Goal: Transaction & Acquisition: Book appointment/travel/reservation

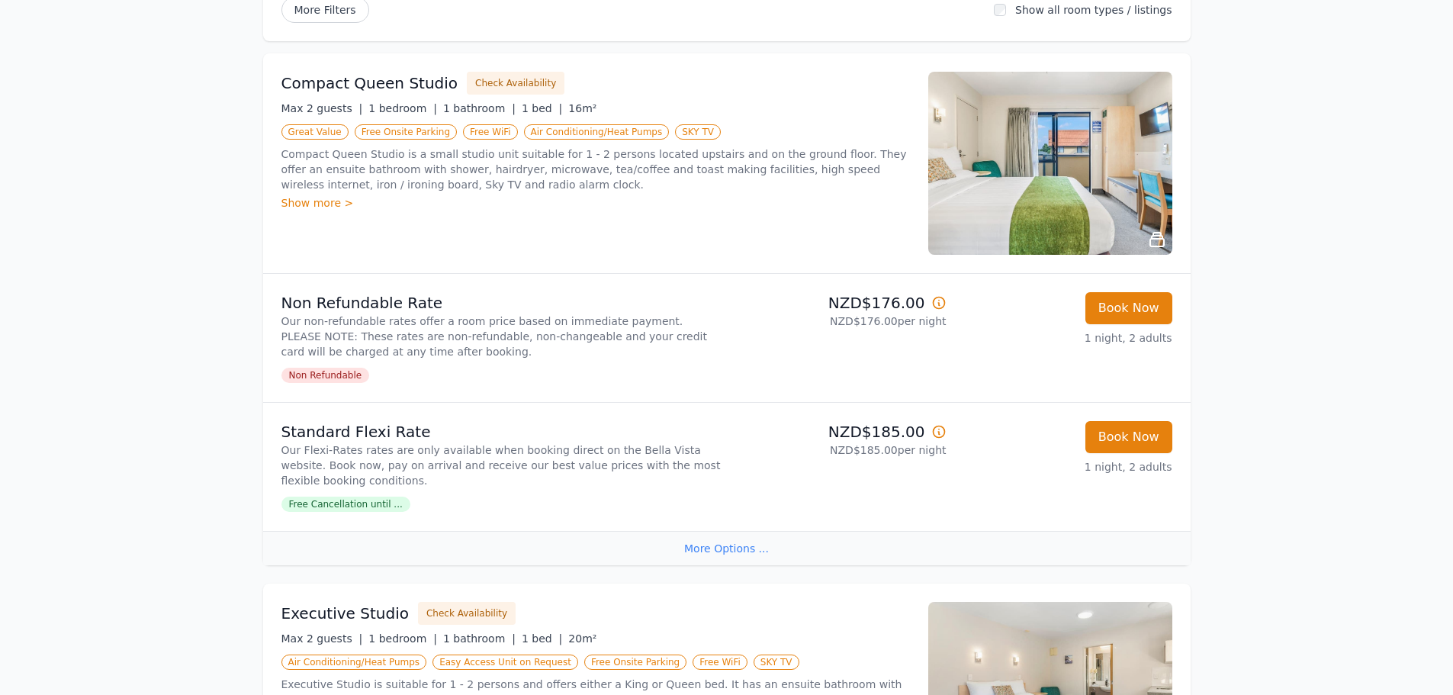
scroll to position [305, 0]
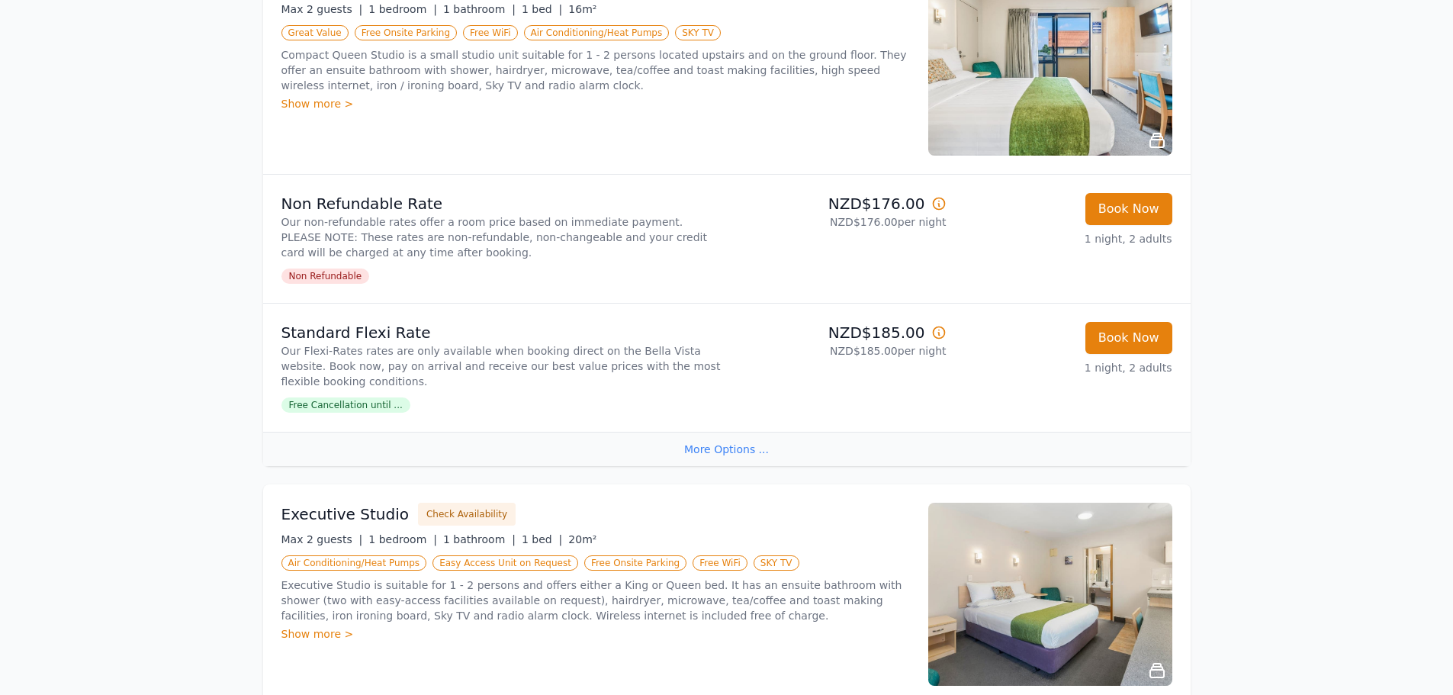
click at [748, 446] on div "More Options ..." at bounding box center [726, 449] width 927 height 34
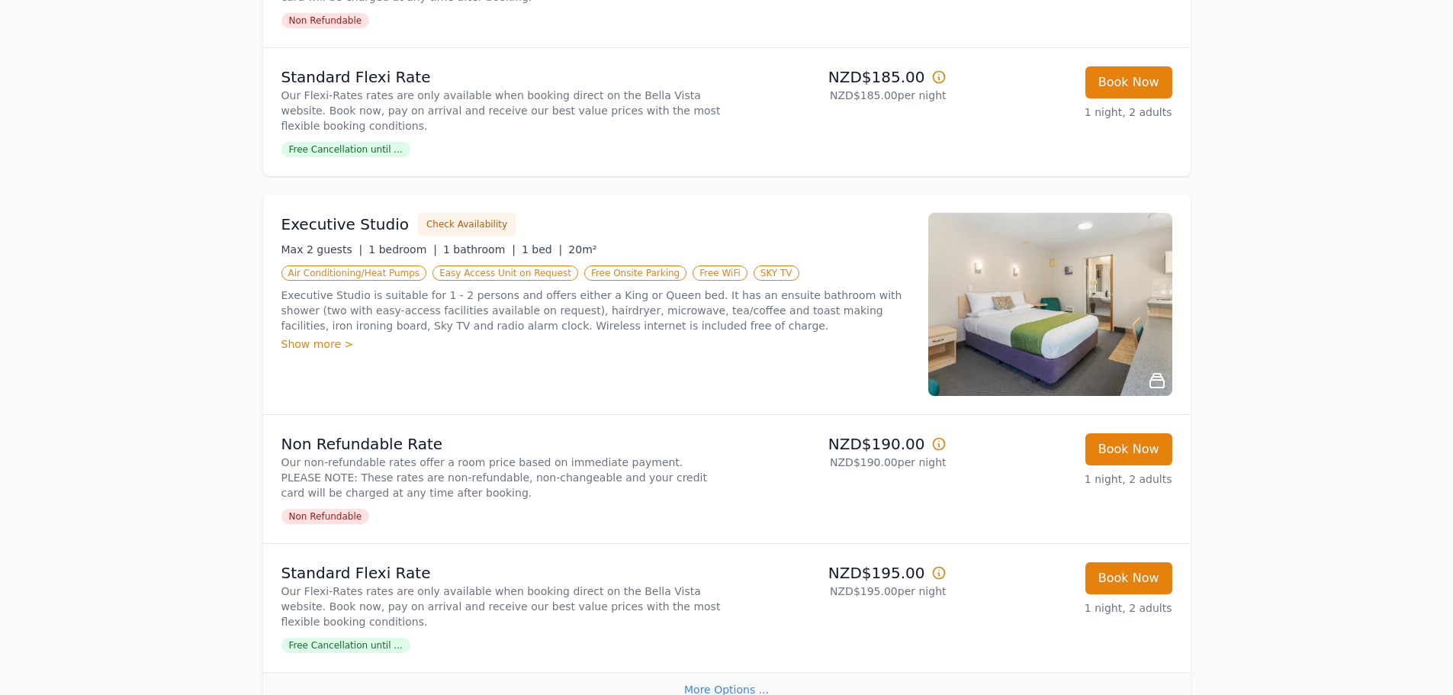
scroll to position [610, 0]
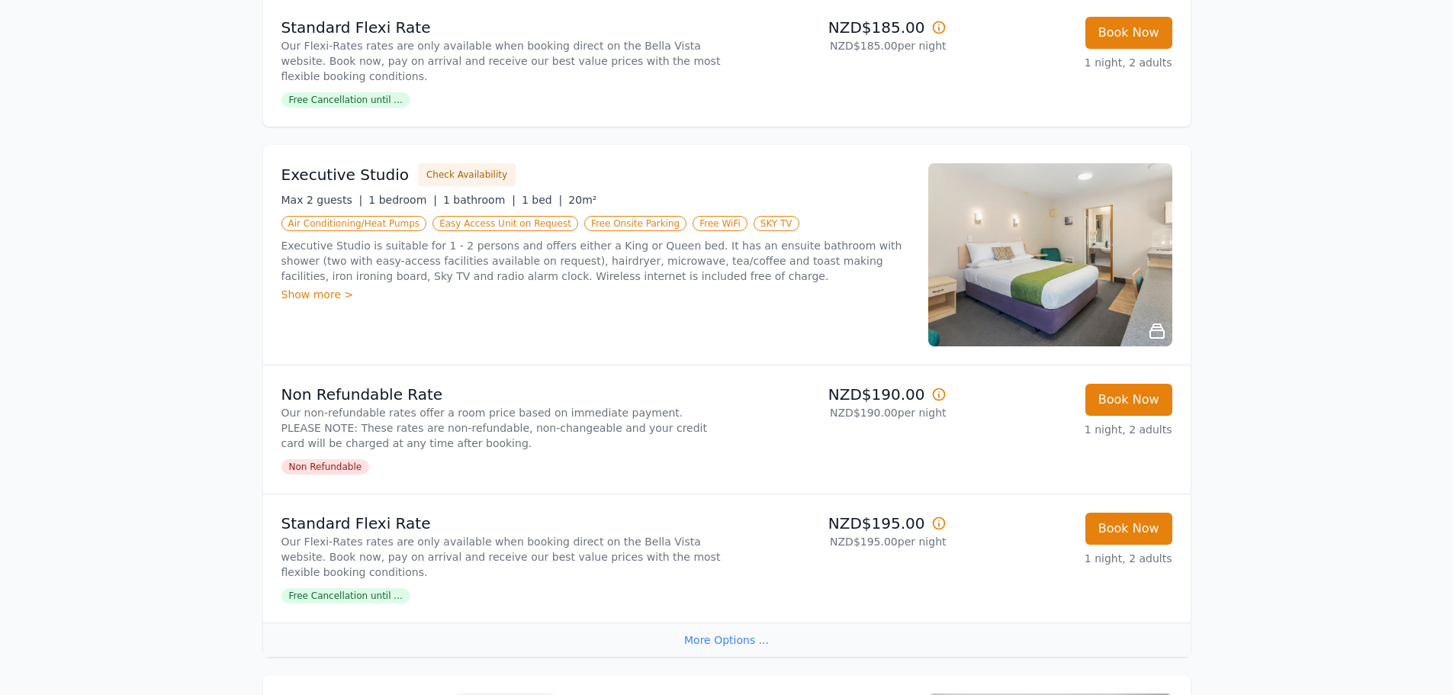
click at [1101, 254] on img at bounding box center [1050, 254] width 244 height 183
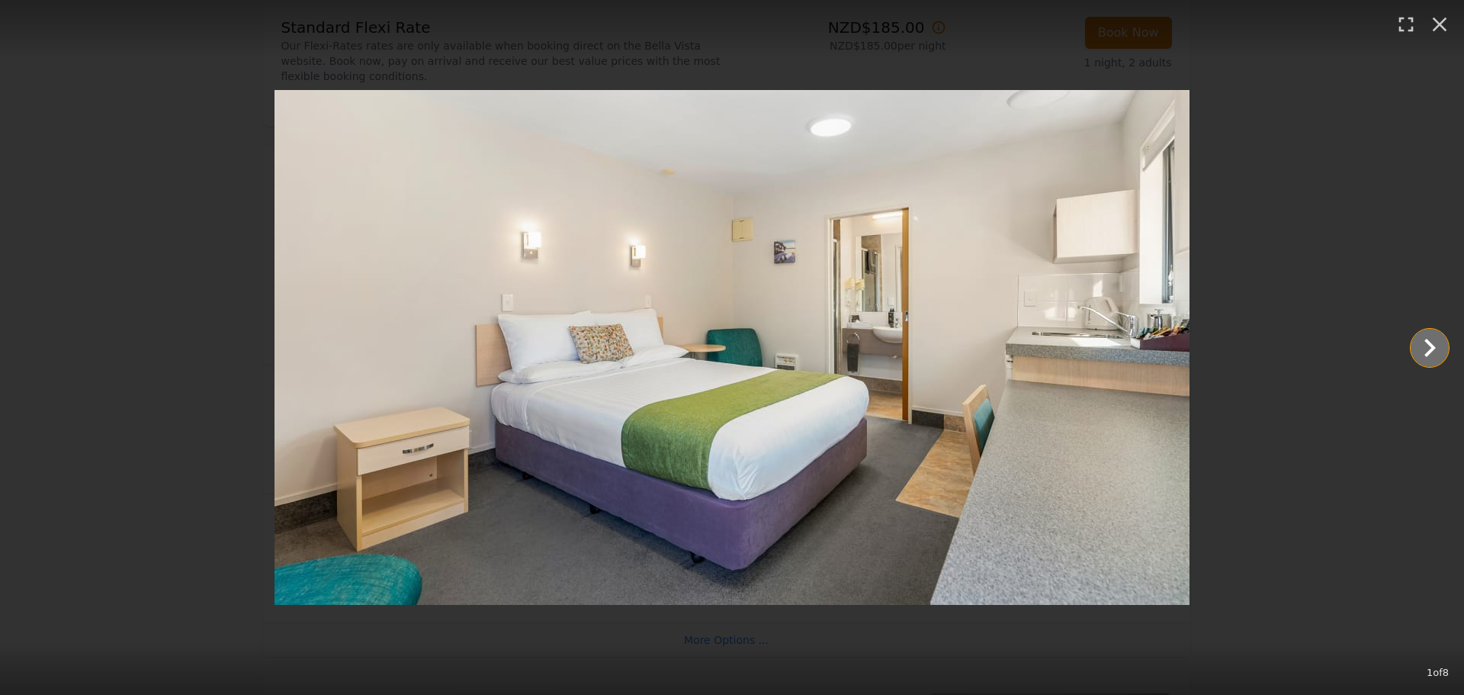
click at [1435, 350] on icon "Show slide 2 of 8" at bounding box center [1430, 348] width 37 height 37
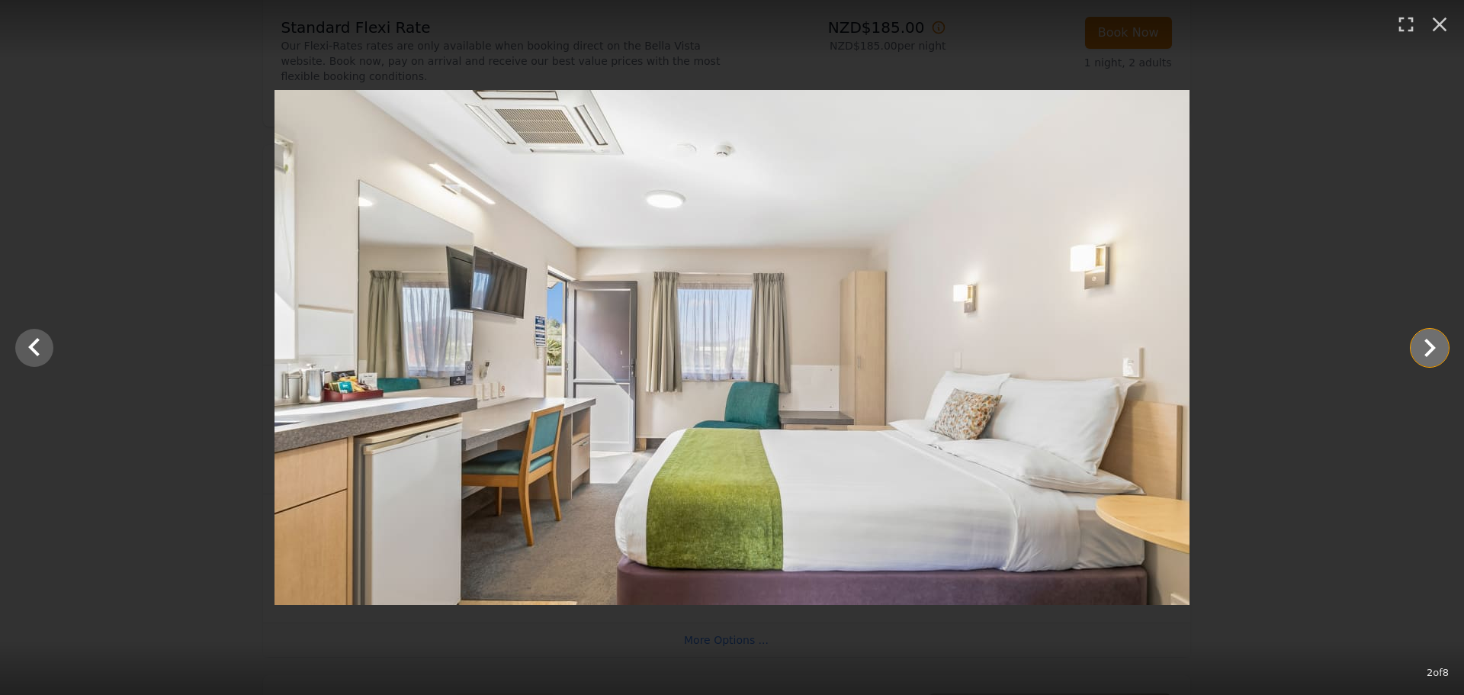
click at [1435, 350] on icon "Show slide 3 of 8" at bounding box center [1430, 348] width 37 height 37
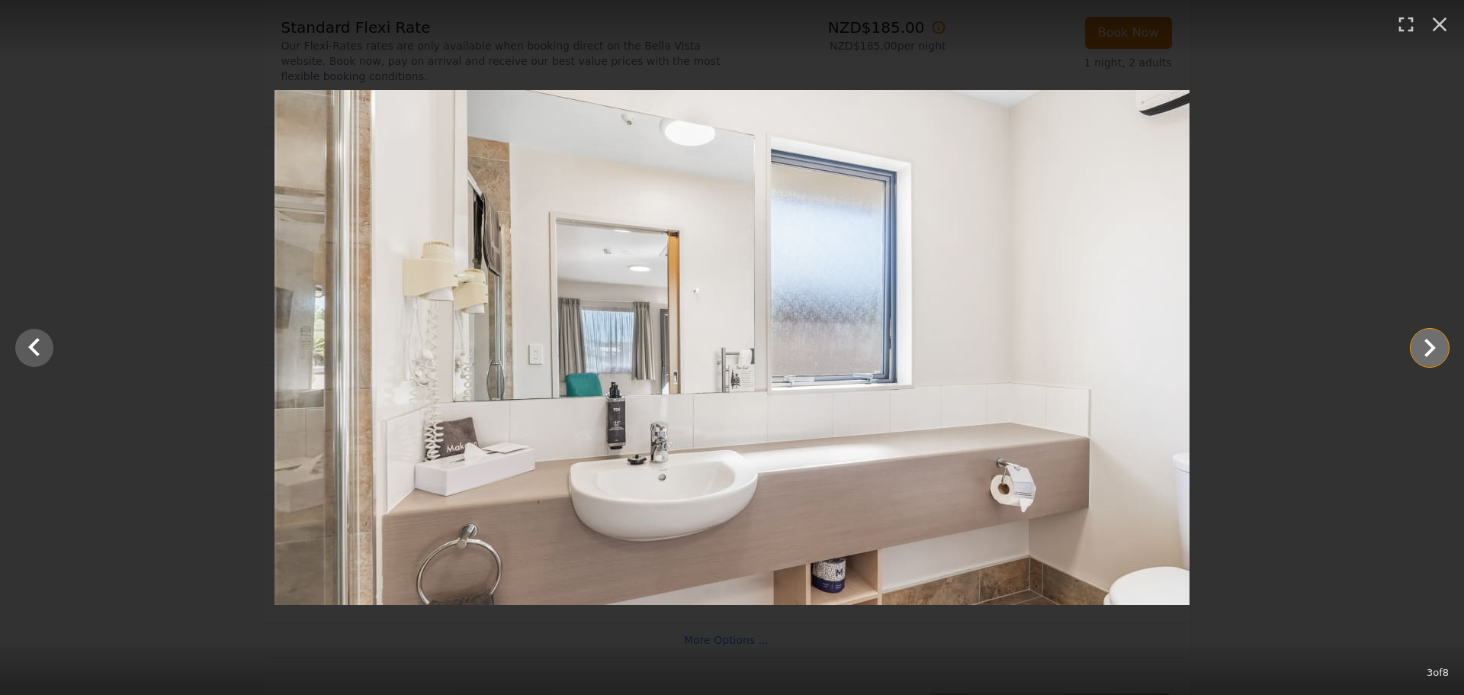
click at [1435, 350] on icon "Show slide 4 of 8" at bounding box center [1430, 348] width 37 height 37
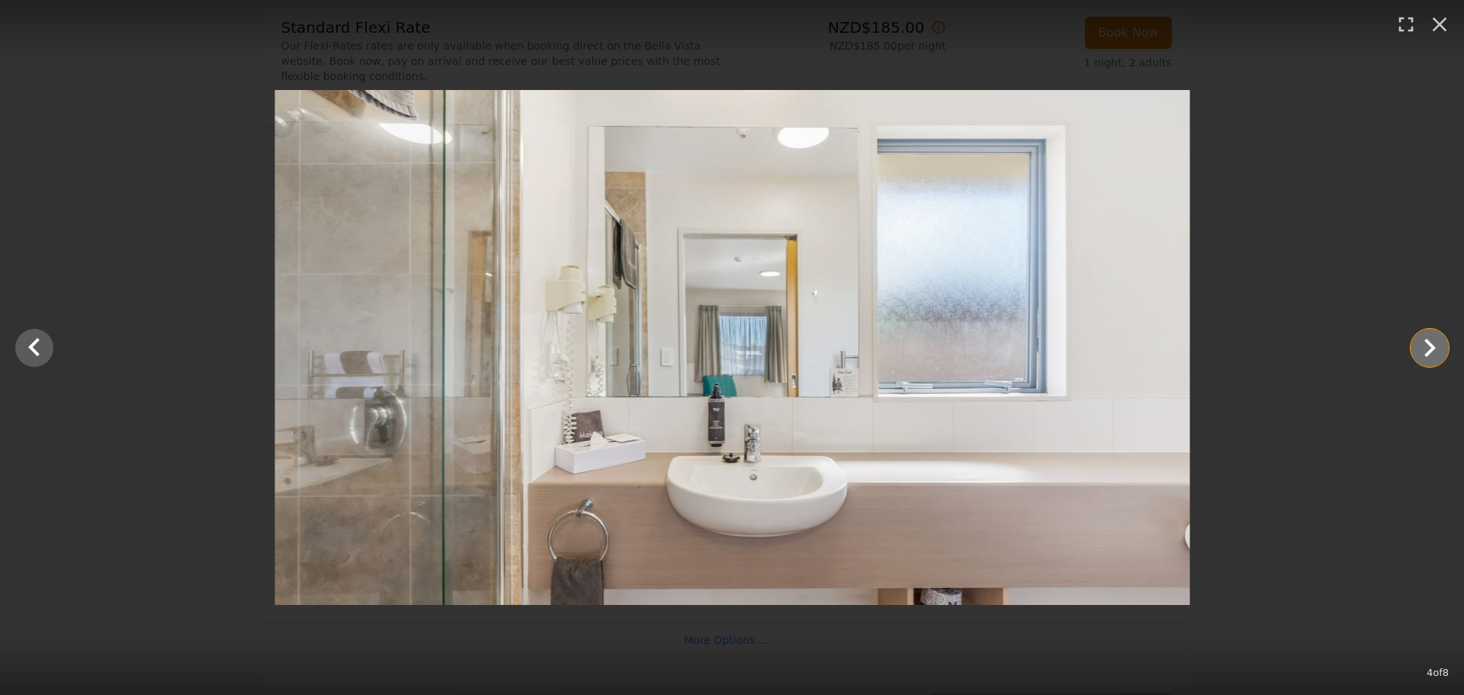
click at [1435, 350] on icon "Show slide 5 of 8" at bounding box center [1430, 348] width 37 height 37
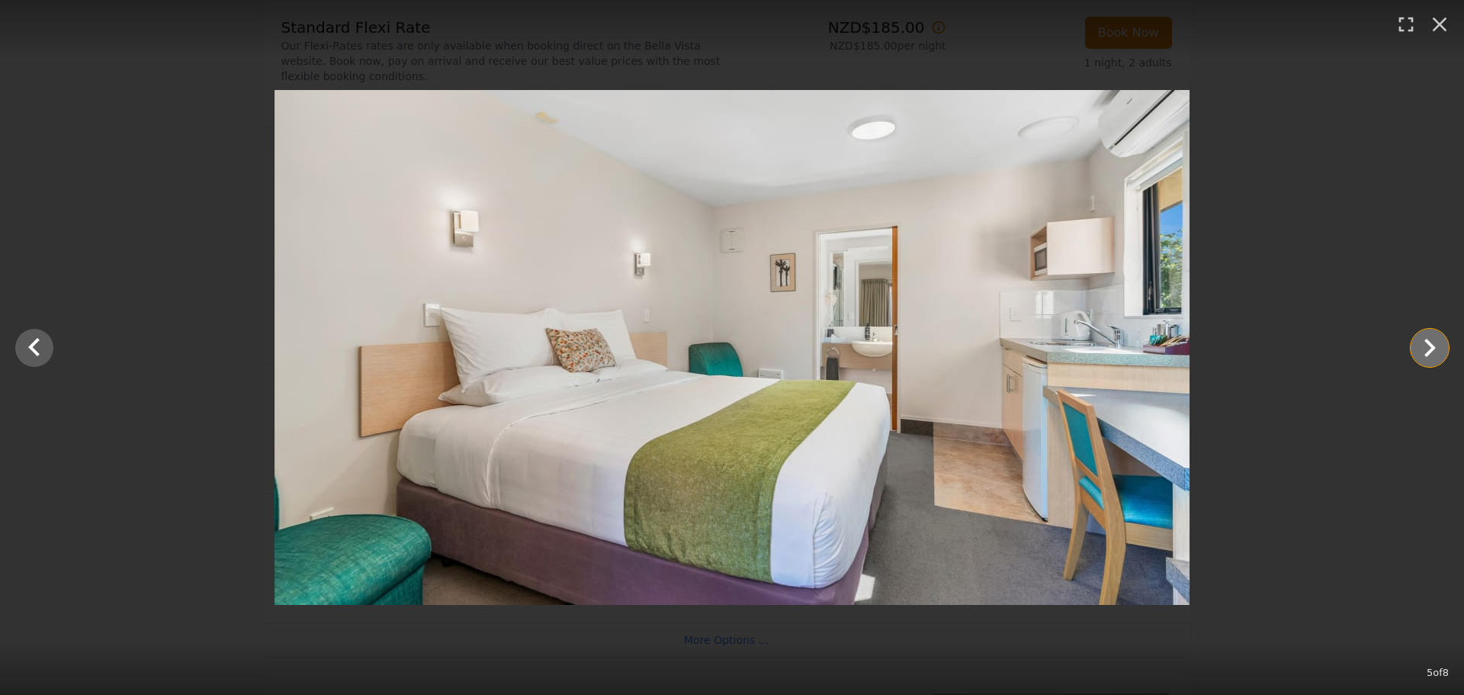
click at [1435, 350] on icon "Show slide 6 of 8" at bounding box center [1430, 348] width 37 height 37
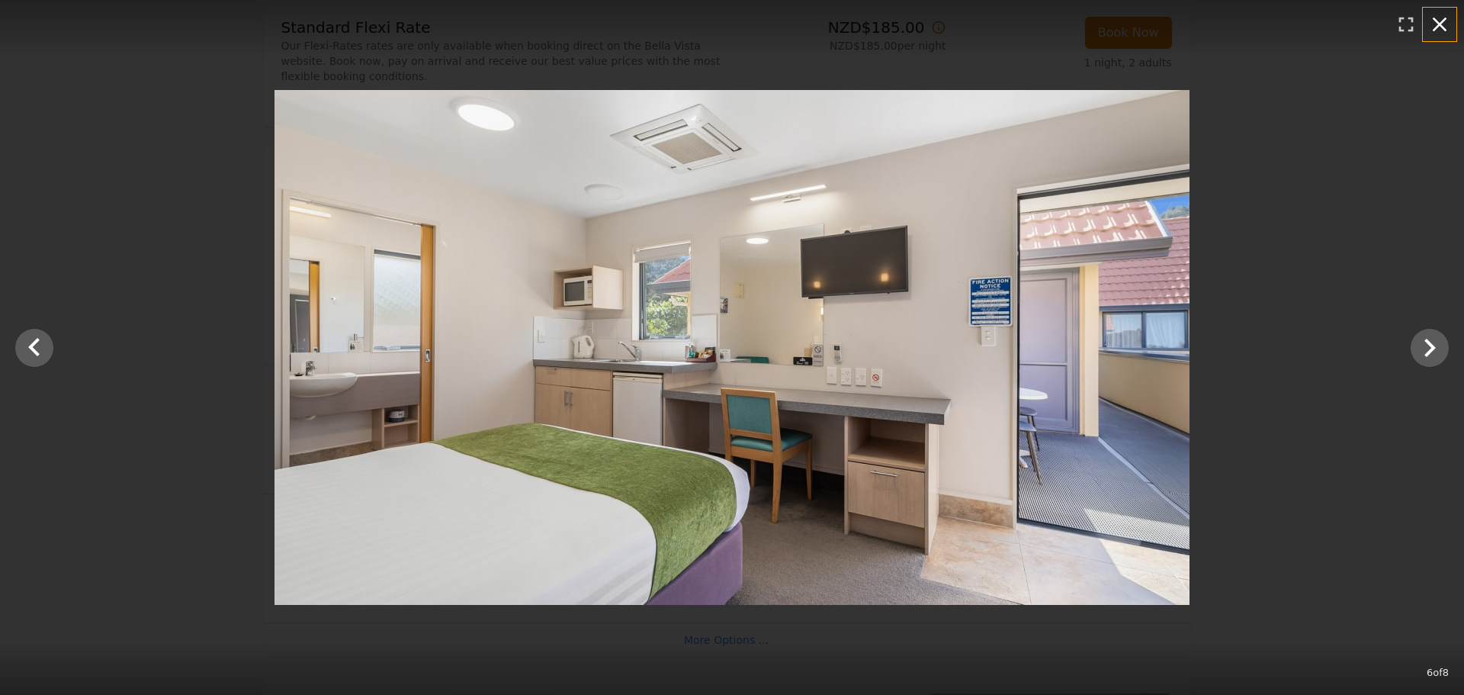
click at [1442, 31] on icon "button" at bounding box center [1440, 24] width 24 height 24
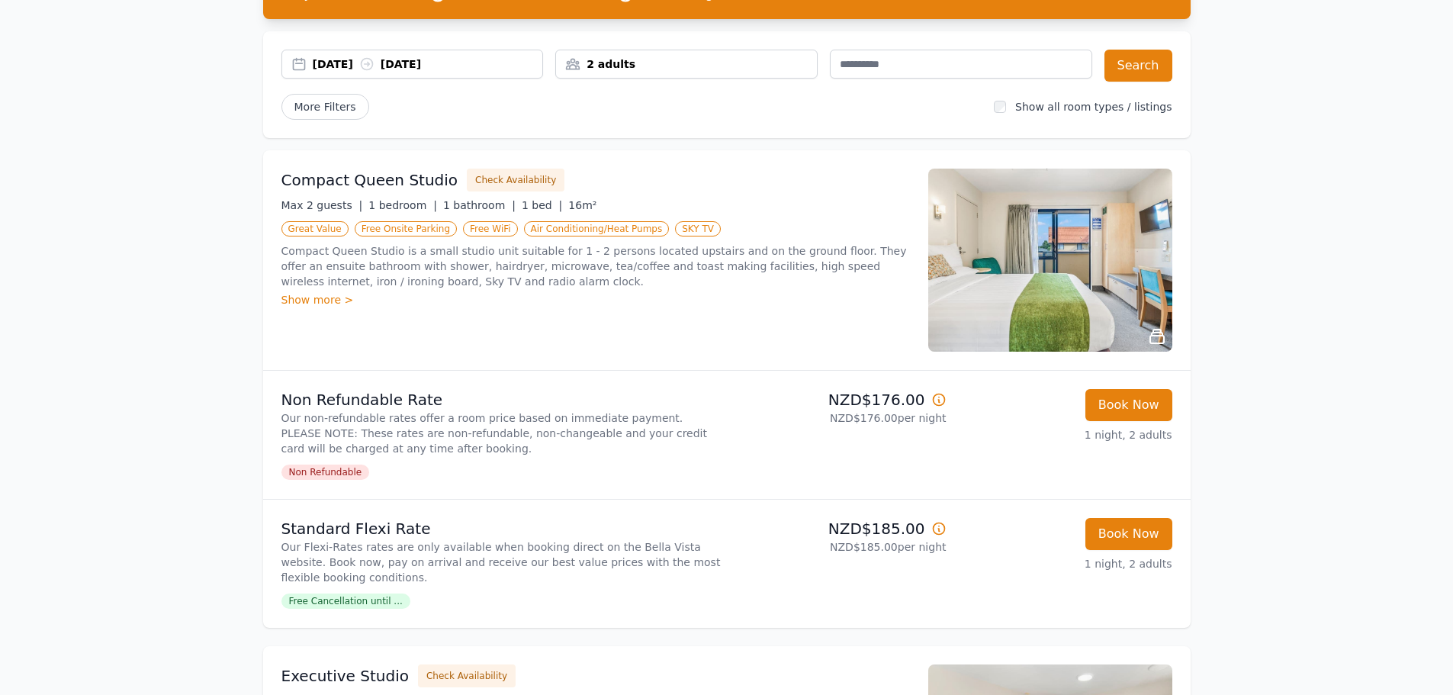
scroll to position [76, 0]
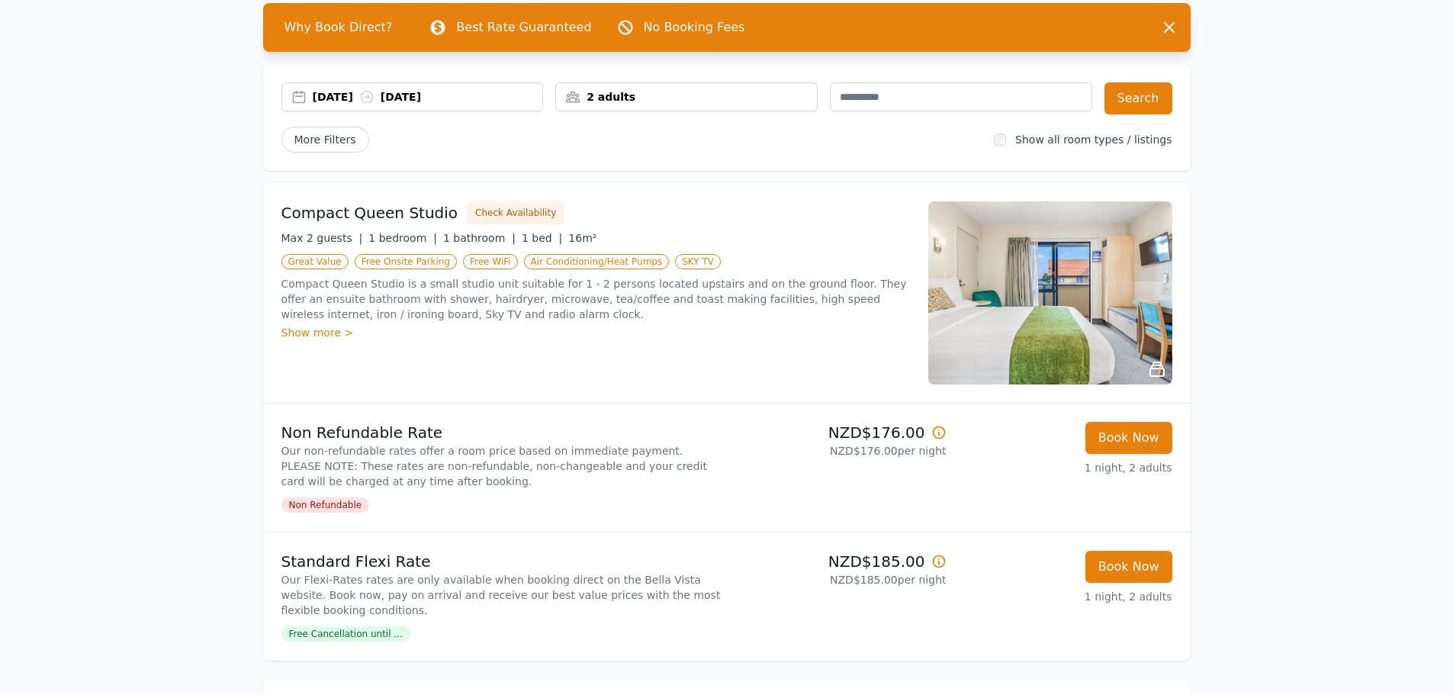
click at [1107, 264] on img at bounding box center [1050, 292] width 244 height 183
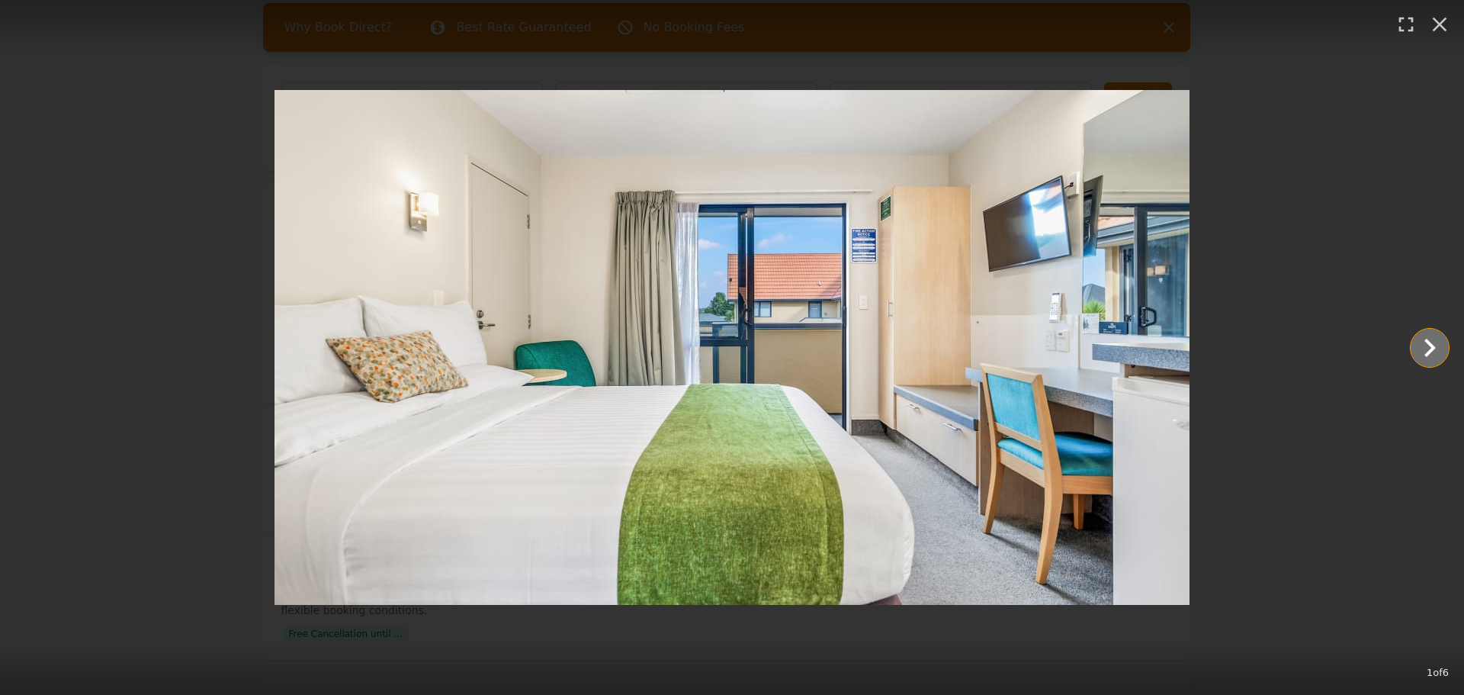
click at [1432, 353] on icon "Show slide 2 of 6" at bounding box center [1430, 348] width 37 height 37
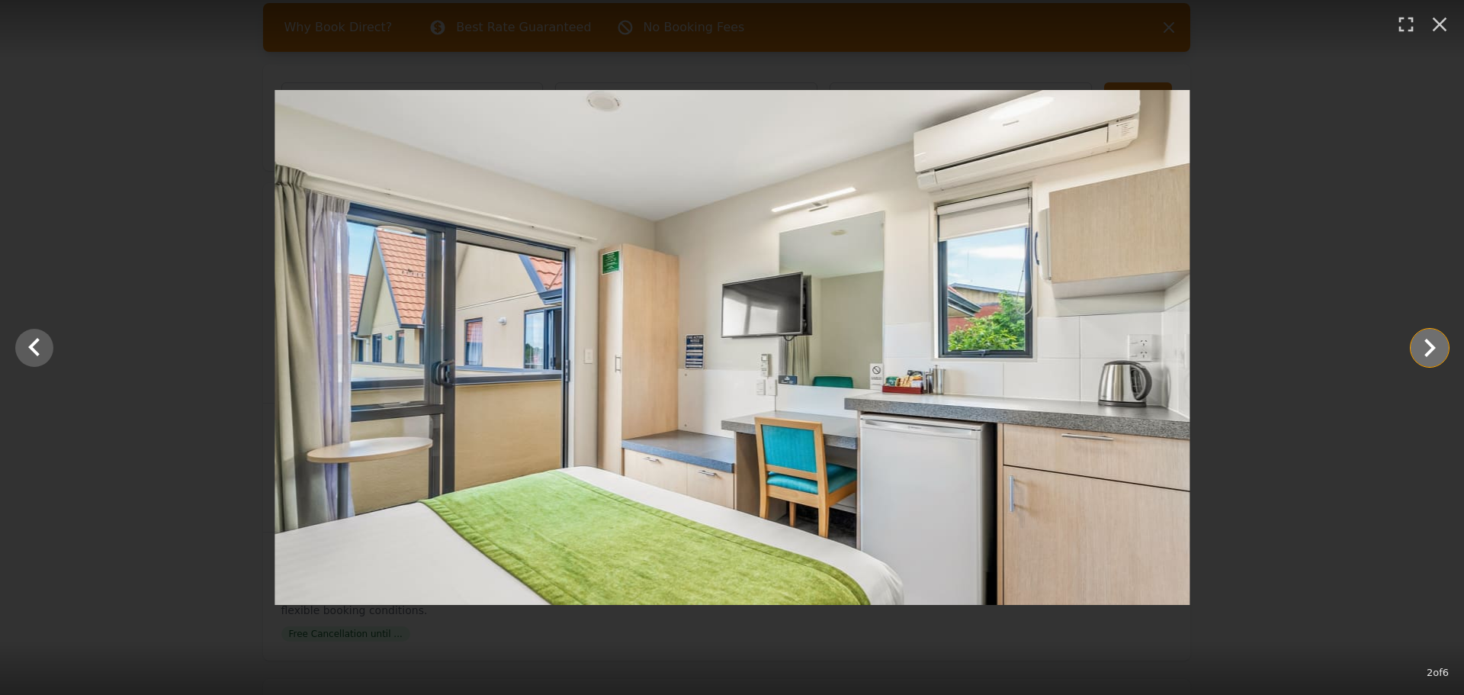
click at [1432, 353] on icon "Show slide 3 of 6" at bounding box center [1430, 348] width 37 height 37
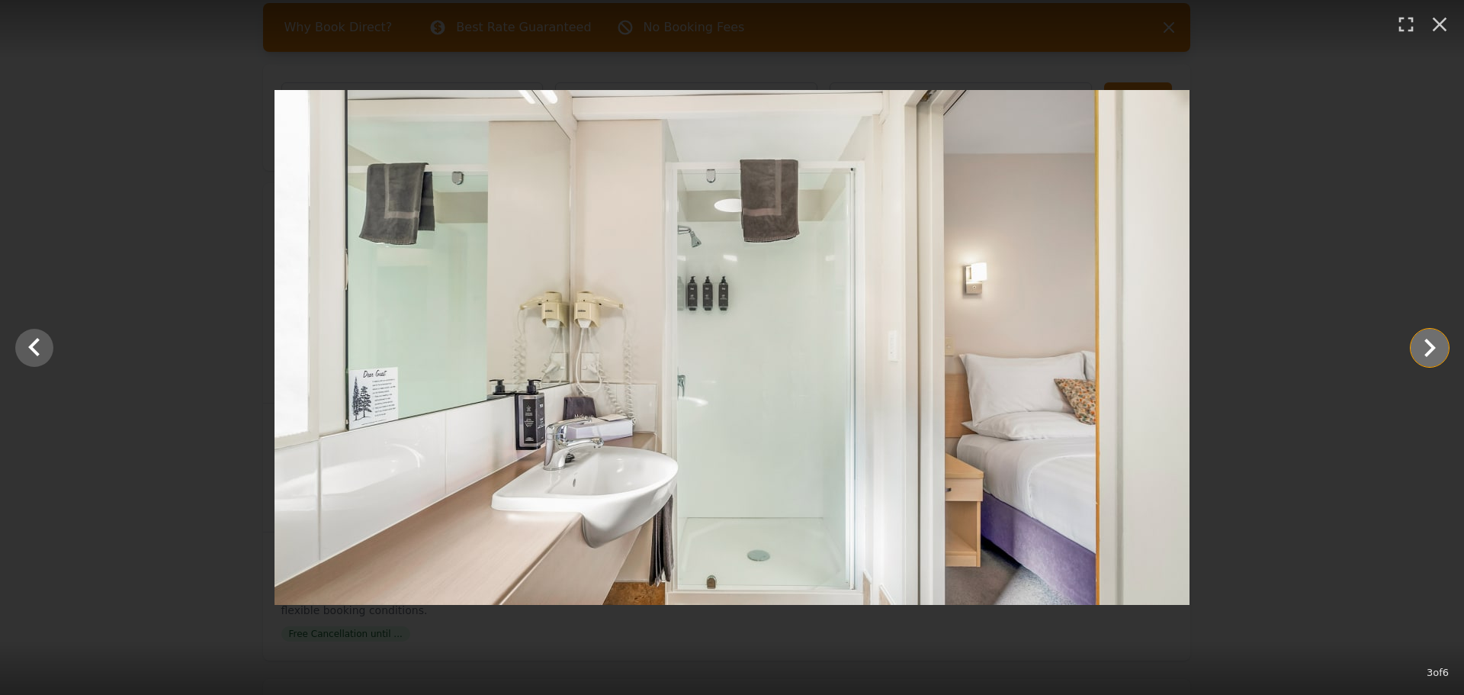
click at [1432, 353] on icon "Show slide 4 of 6" at bounding box center [1430, 348] width 37 height 37
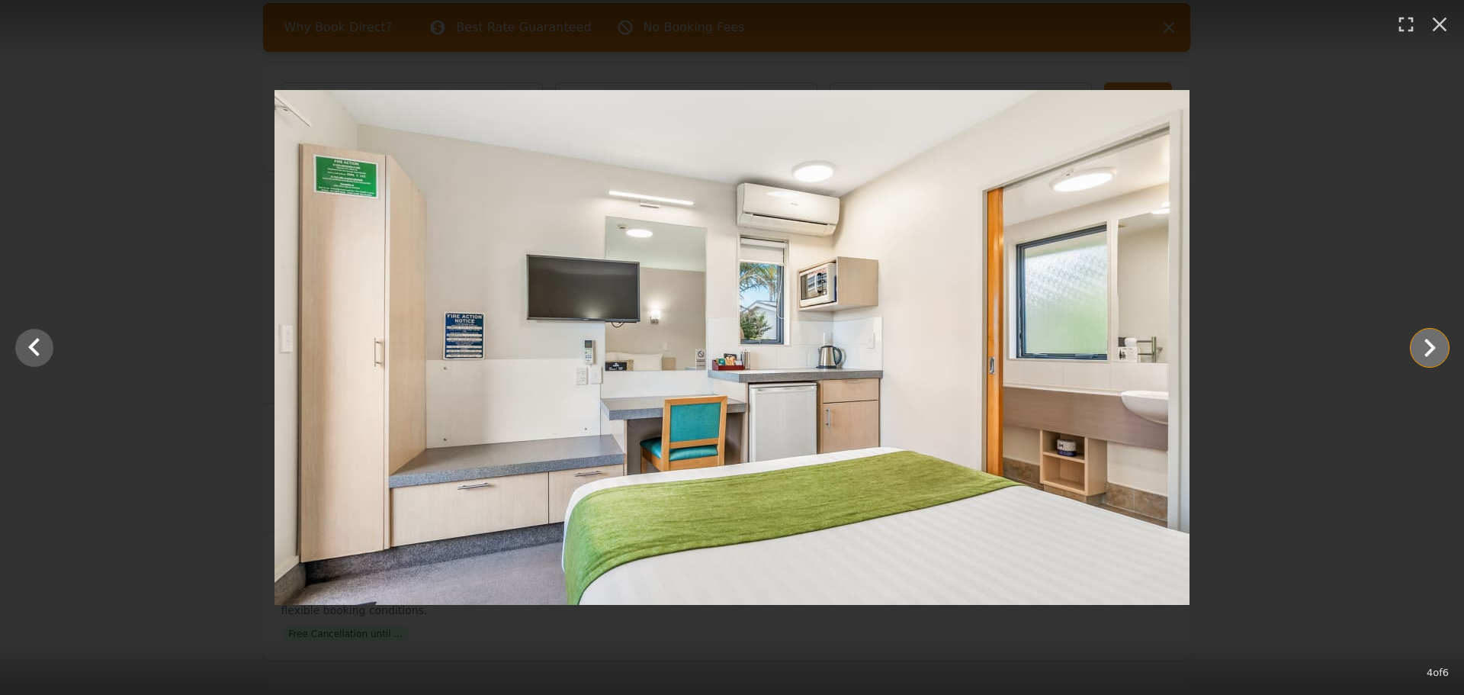
click at [1432, 353] on icon "Show slide 5 of 6" at bounding box center [1430, 348] width 37 height 37
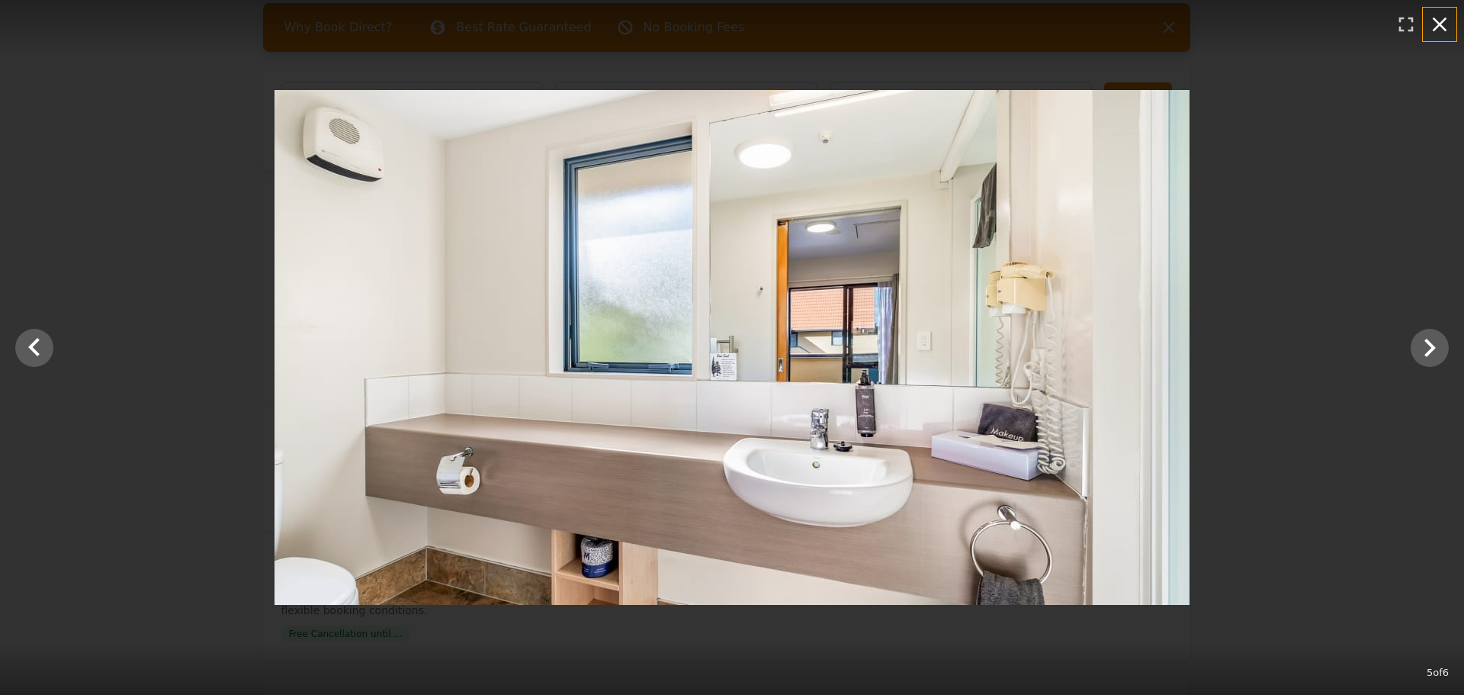
click at [1432, 25] on icon "button" at bounding box center [1440, 24] width 24 height 24
